Goal: Information Seeking & Learning: Learn about a topic

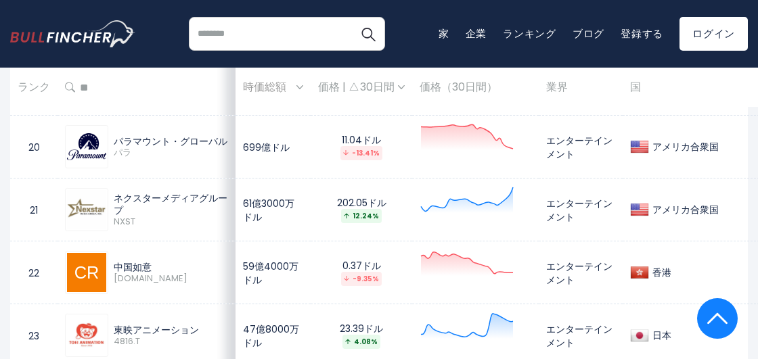
scroll to position [1836, 0]
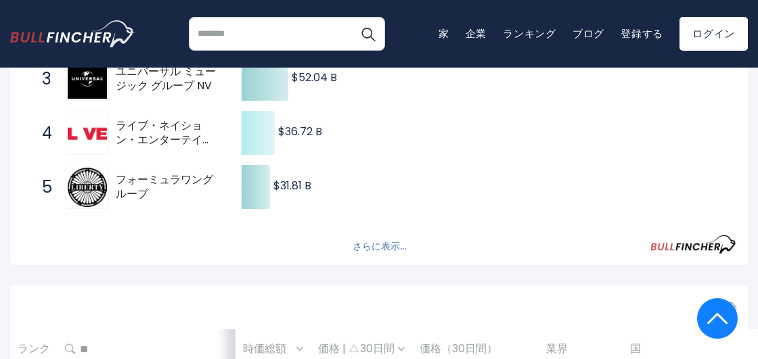
scroll to position [385, 0]
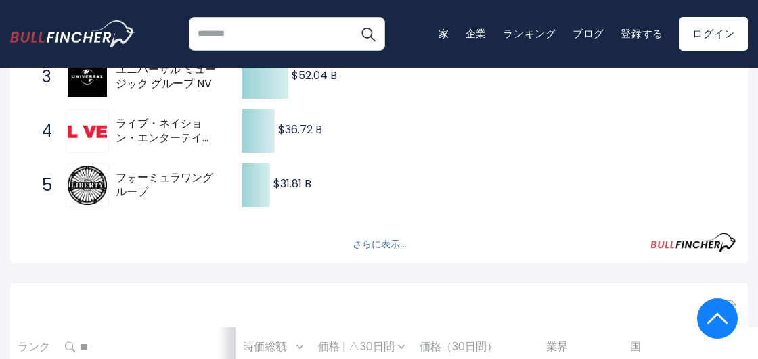
click at [382, 243] on font "さらに表示..." at bounding box center [379, 244] width 53 height 14
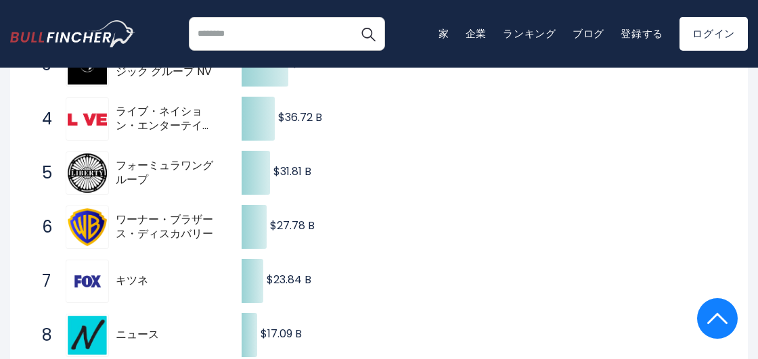
scroll to position [400, 0]
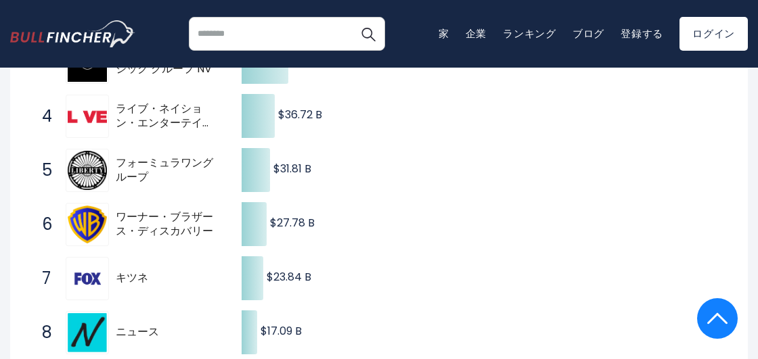
click at [74, 209] on img at bounding box center [87, 224] width 39 height 39
click at [139, 215] on font "ワーナー・ブラザース・ディスカバリー" at bounding box center [164, 224] width 97 height 30
